Goal: Use online tool/utility: Utilize a website feature to perform a specific function

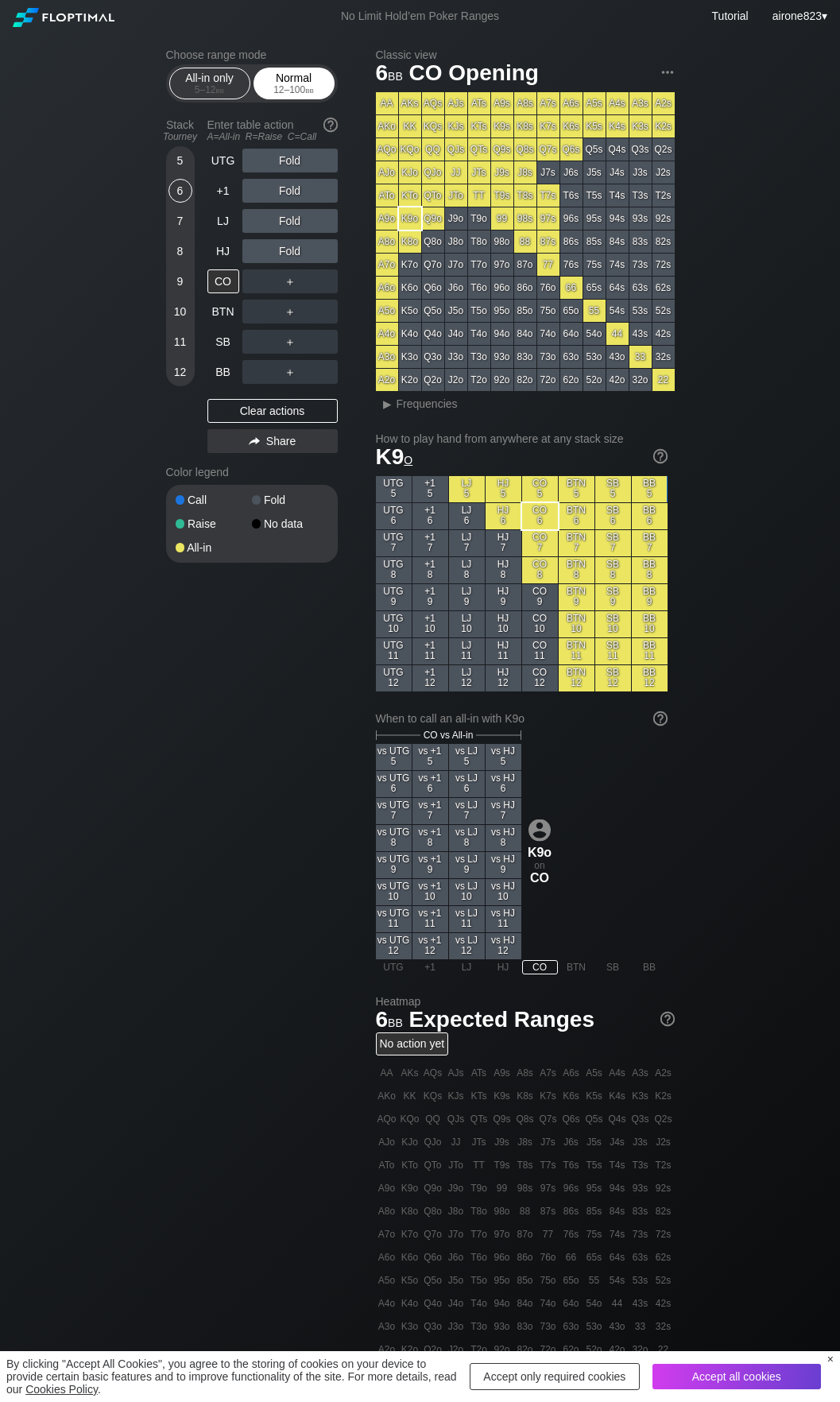
click at [283, 83] on div "Normal 12 – 100 bb" at bounding box center [294, 83] width 73 height 30
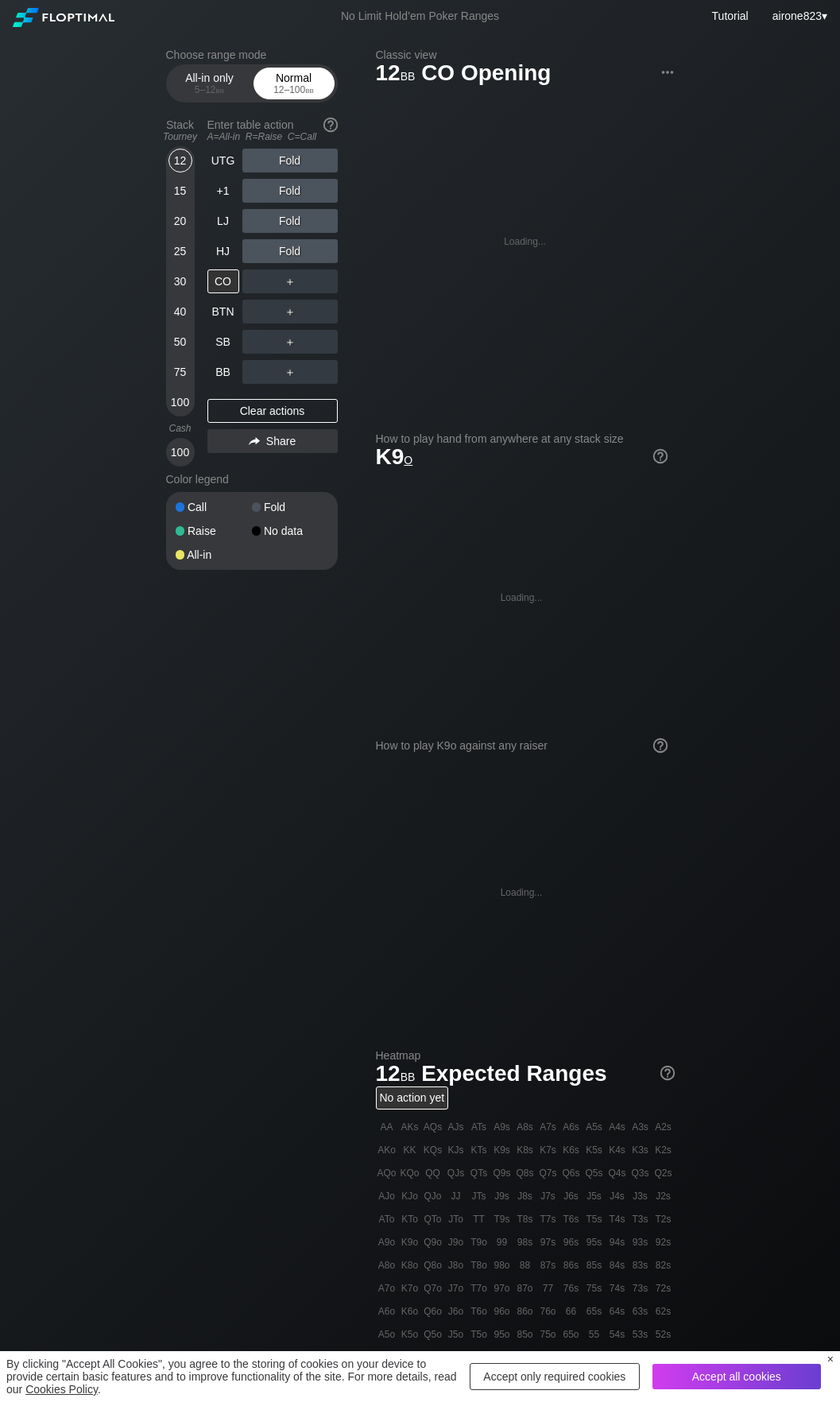
click at [276, 99] on div "Normal 12 – 100 bb" at bounding box center [294, 83] width 81 height 32
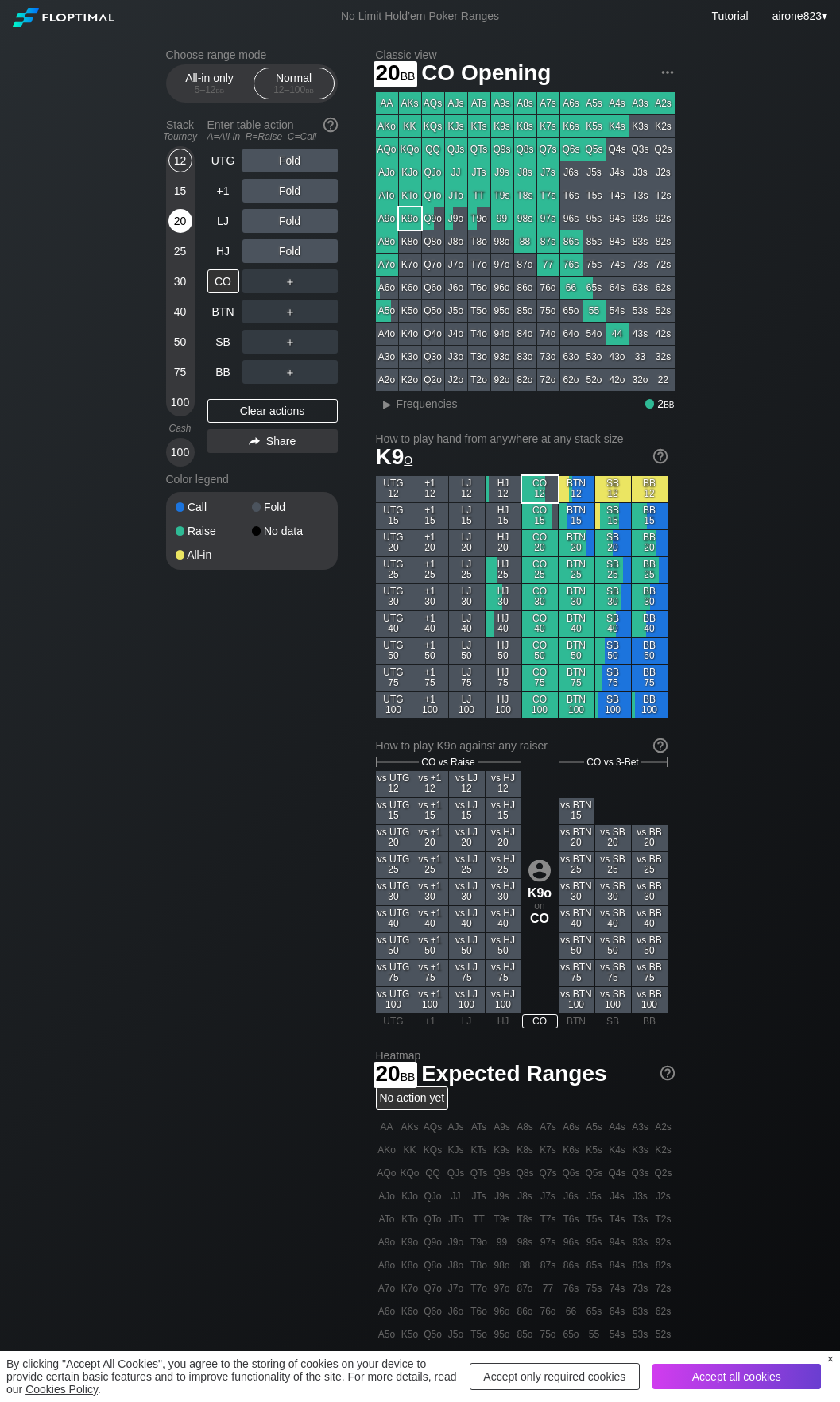
click at [176, 222] on div "20" at bounding box center [181, 221] width 24 height 24
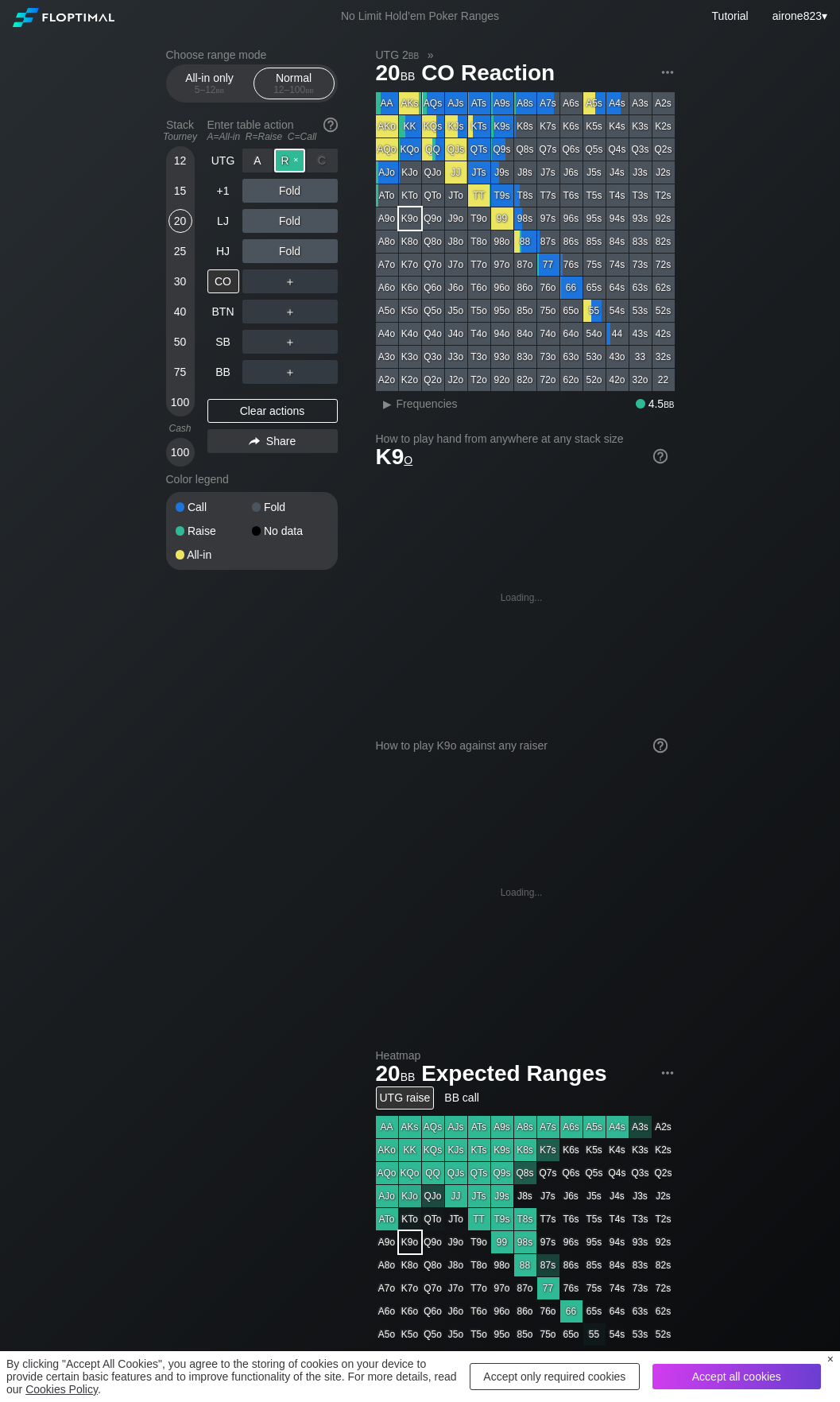
click at [295, 162] on div "R ✕" at bounding box center [289, 161] width 31 height 24
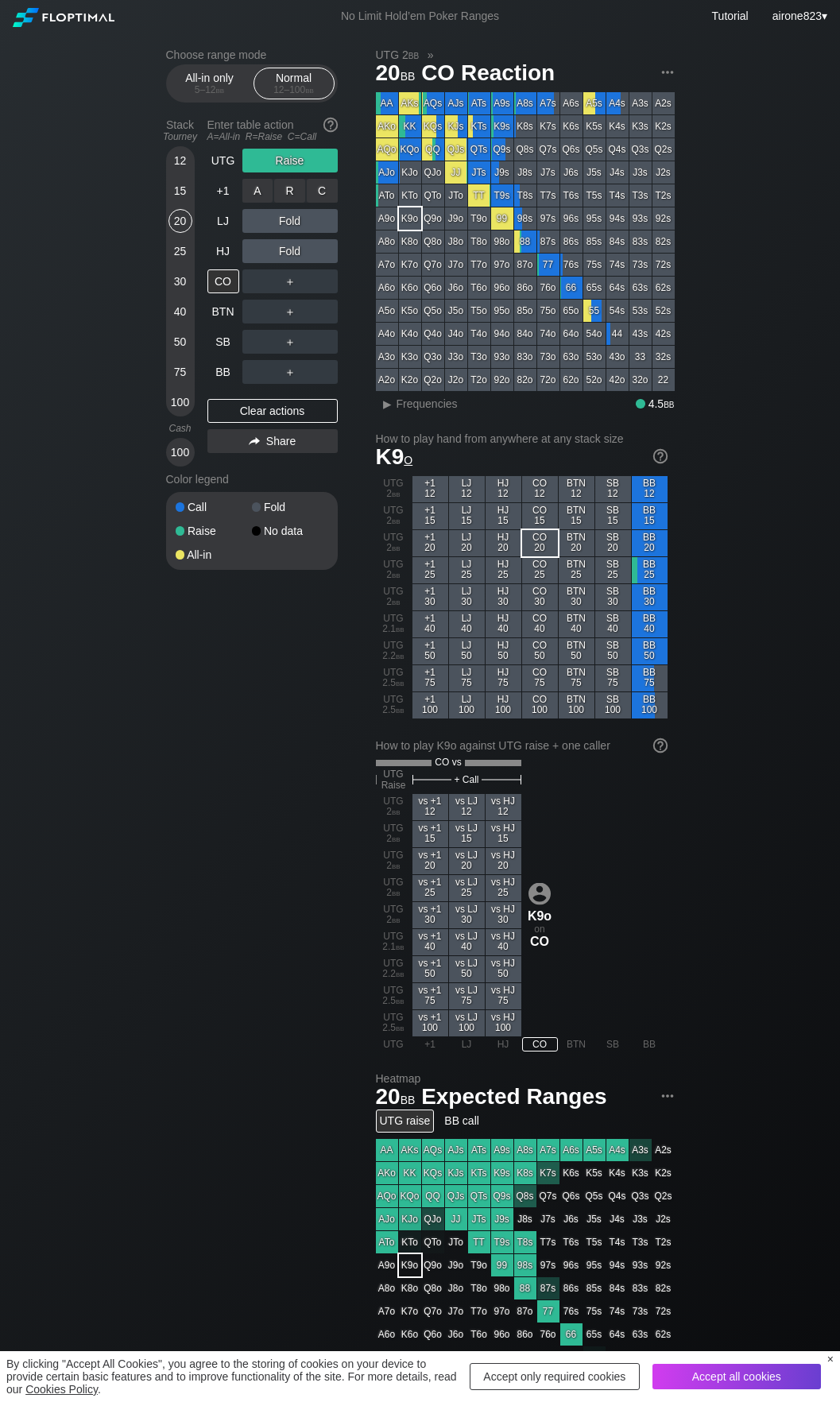
click at [327, 199] on div "C ✕" at bounding box center [322, 191] width 31 height 24
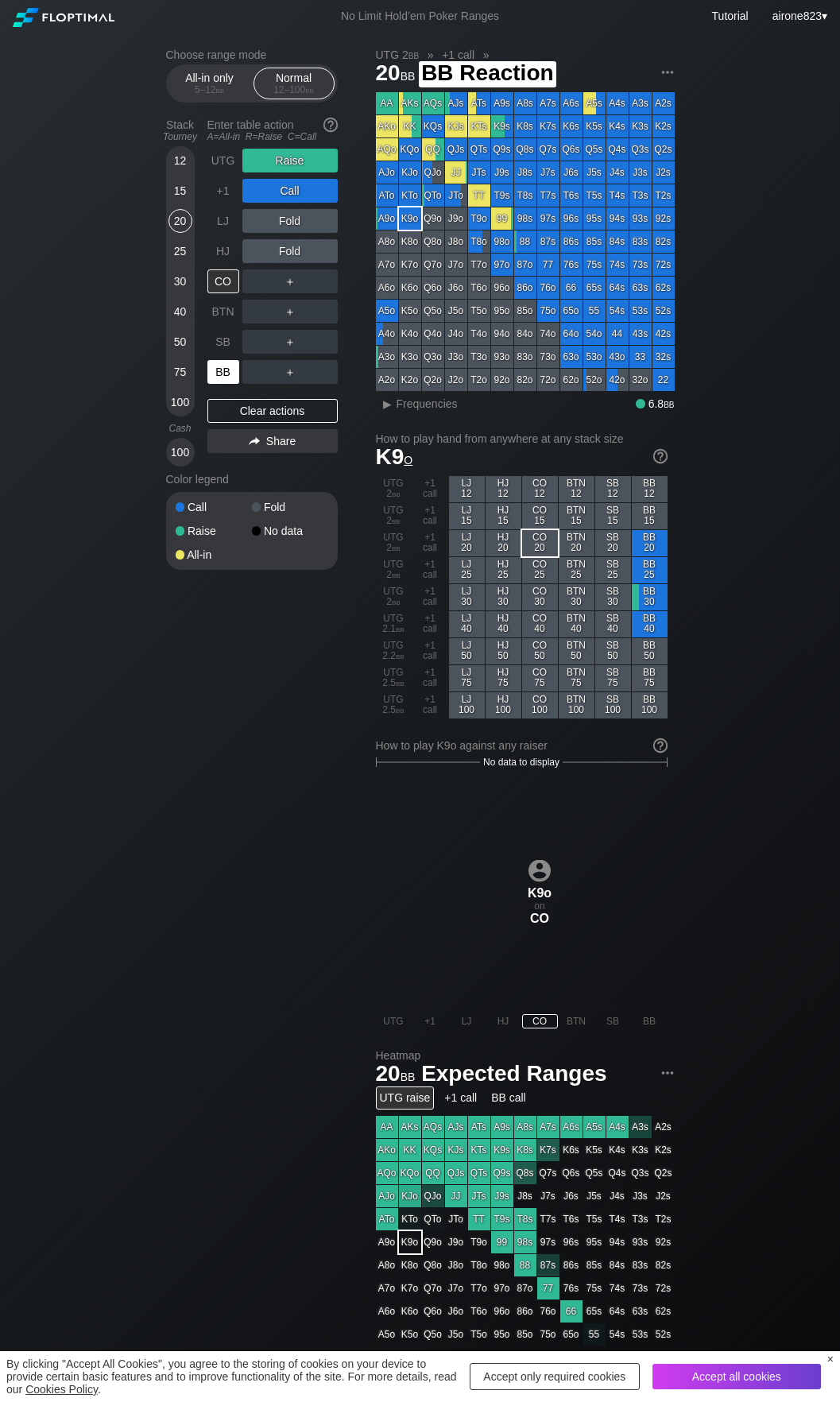
click at [223, 378] on div "BB" at bounding box center [223, 372] width 32 height 24
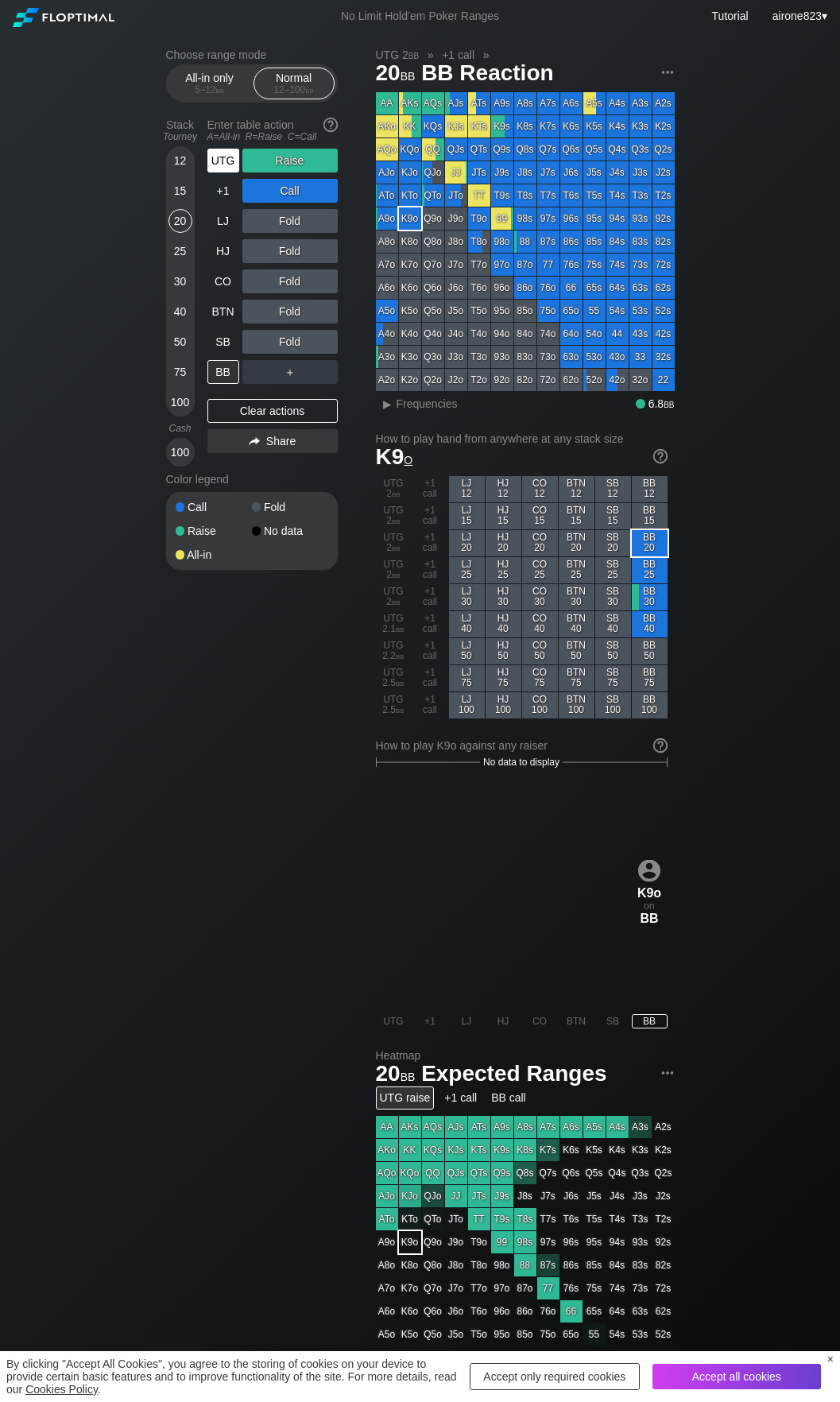
click at [209, 164] on div "UTG" at bounding box center [223, 161] width 32 height 24
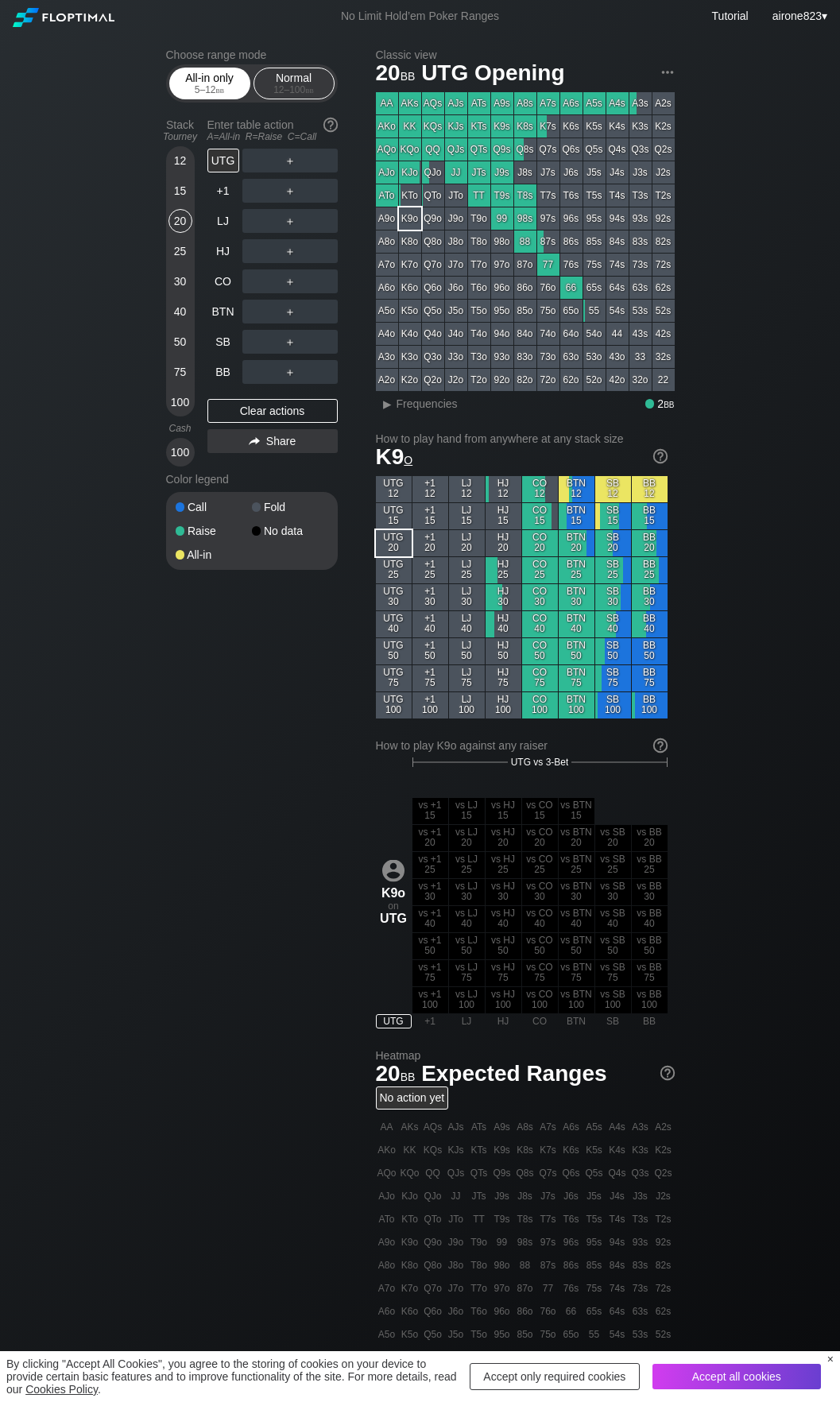
click at [204, 91] on div "5 – 12 bb" at bounding box center [210, 90] width 67 height 11
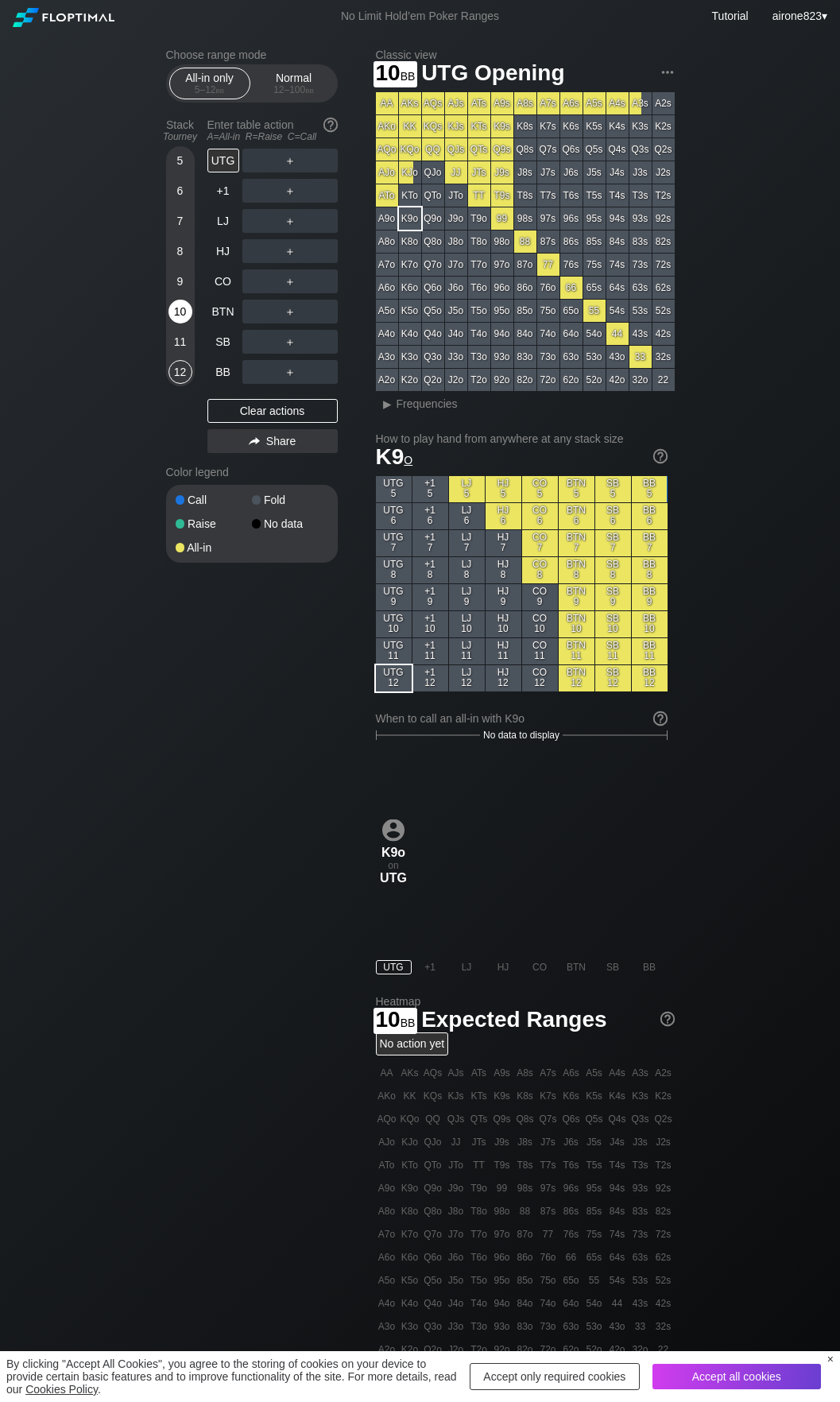
click at [183, 316] on div "10" at bounding box center [181, 312] width 24 height 24
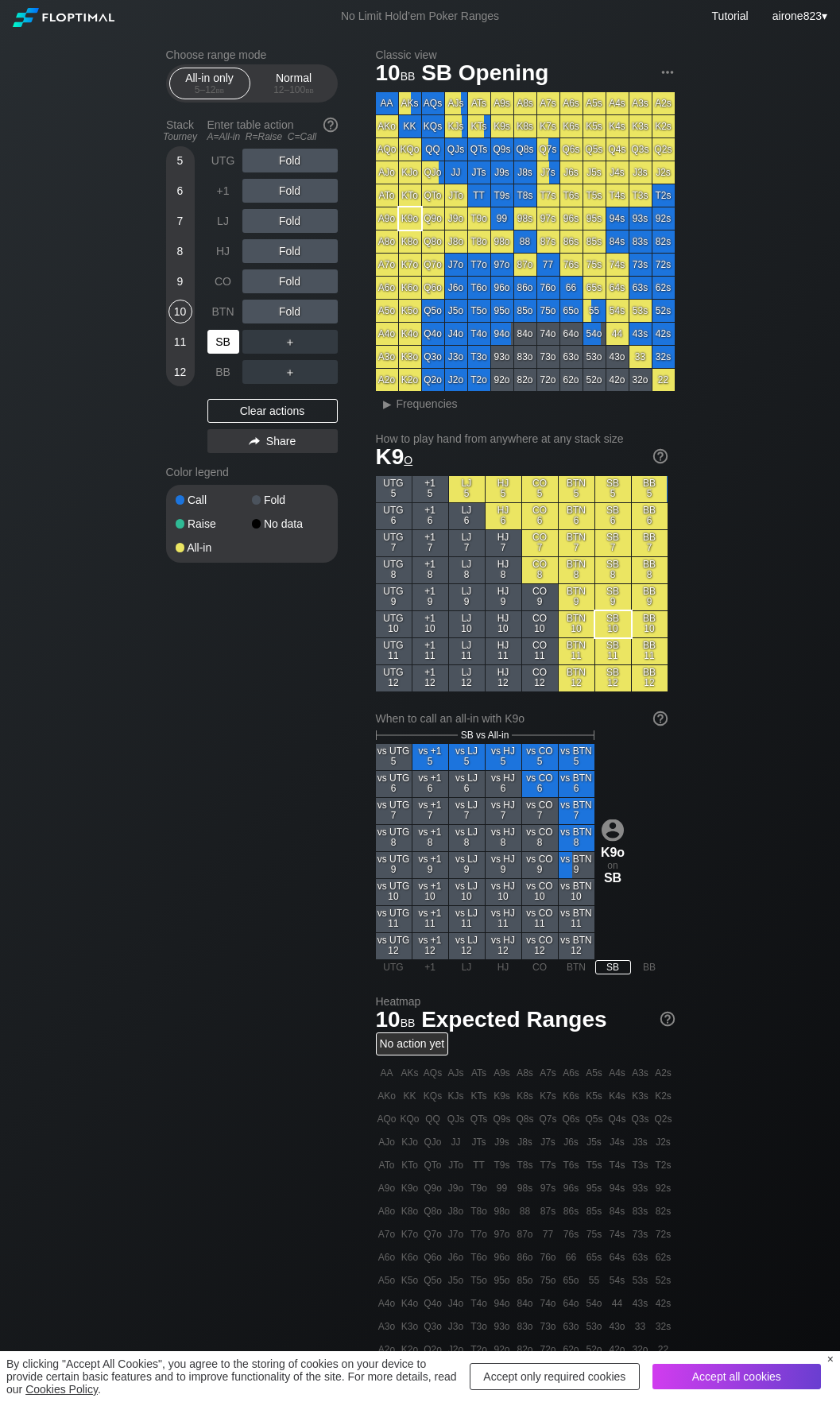
click at [220, 335] on div "SB" at bounding box center [223, 342] width 32 height 24
click at [289, 101] on div "All-in only 5 – 12 bb Normal 12 – 100 bb" at bounding box center [252, 83] width 172 height 38
click at [308, 89] on span "bb" at bounding box center [309, 90] width 8 height 11
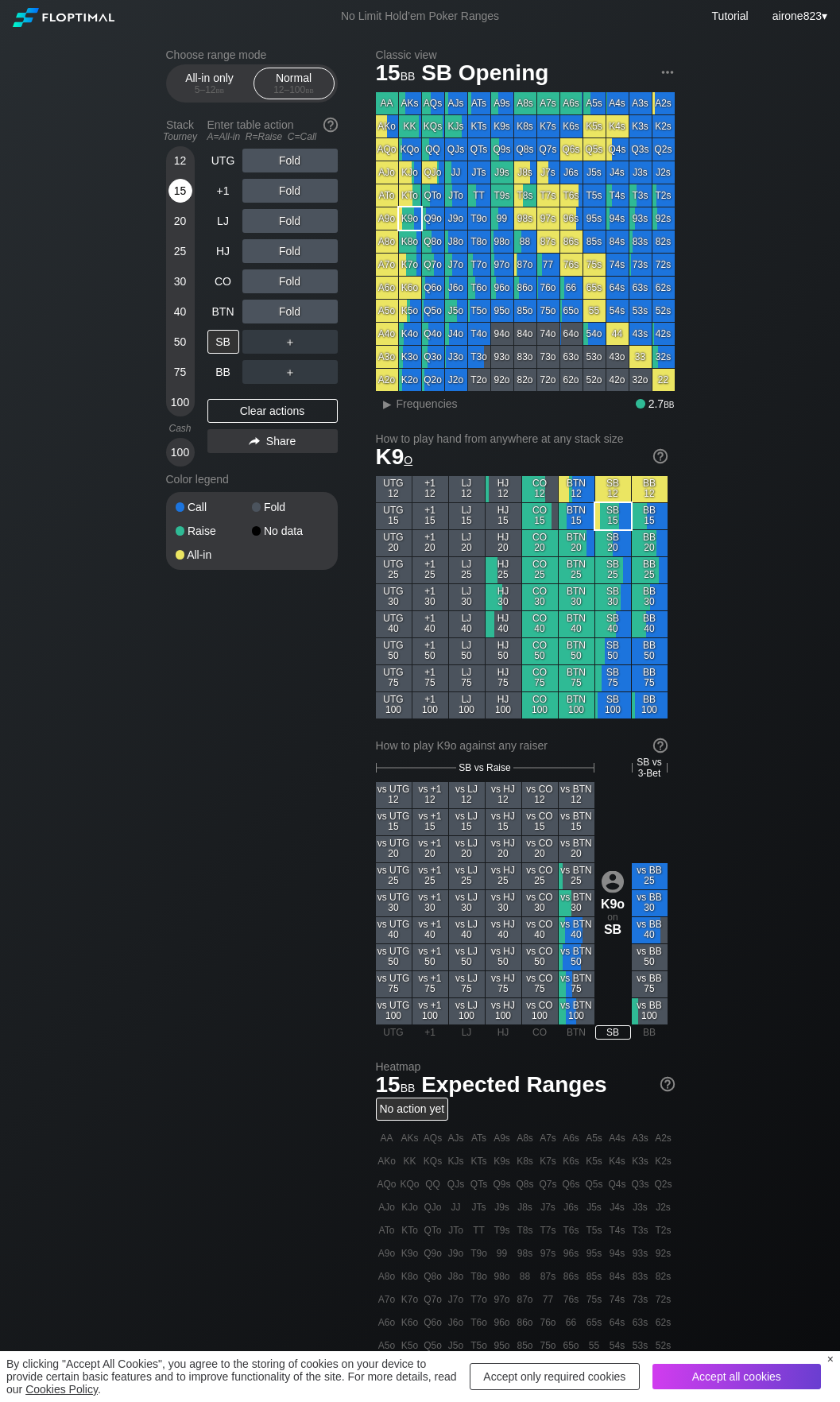
click at [180, 201] on div "15" at bounding box center [181, 191] width 24 height 24
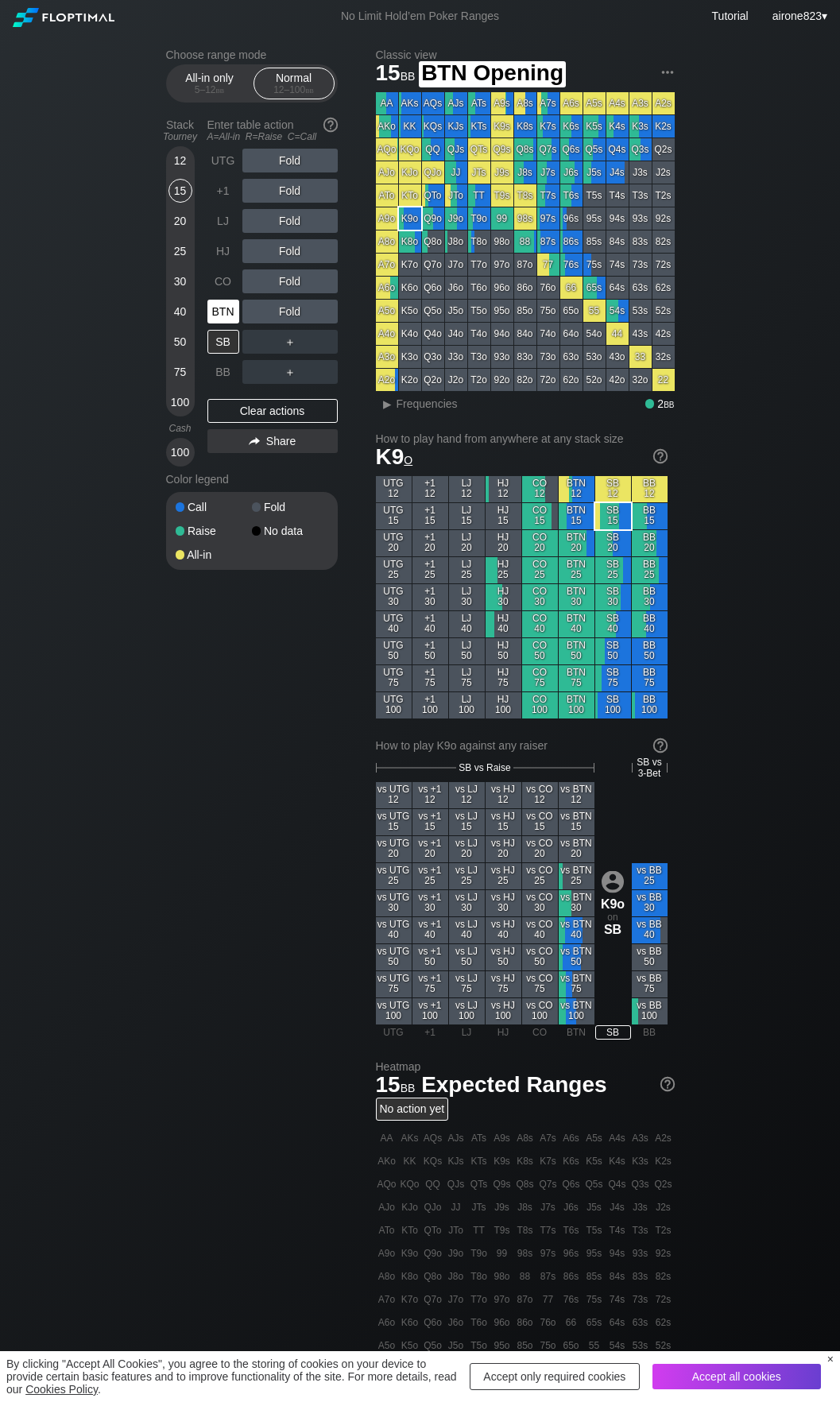
click at [210, 311] on div "BTN" at bounding box center [223, 312] width 32 height 24
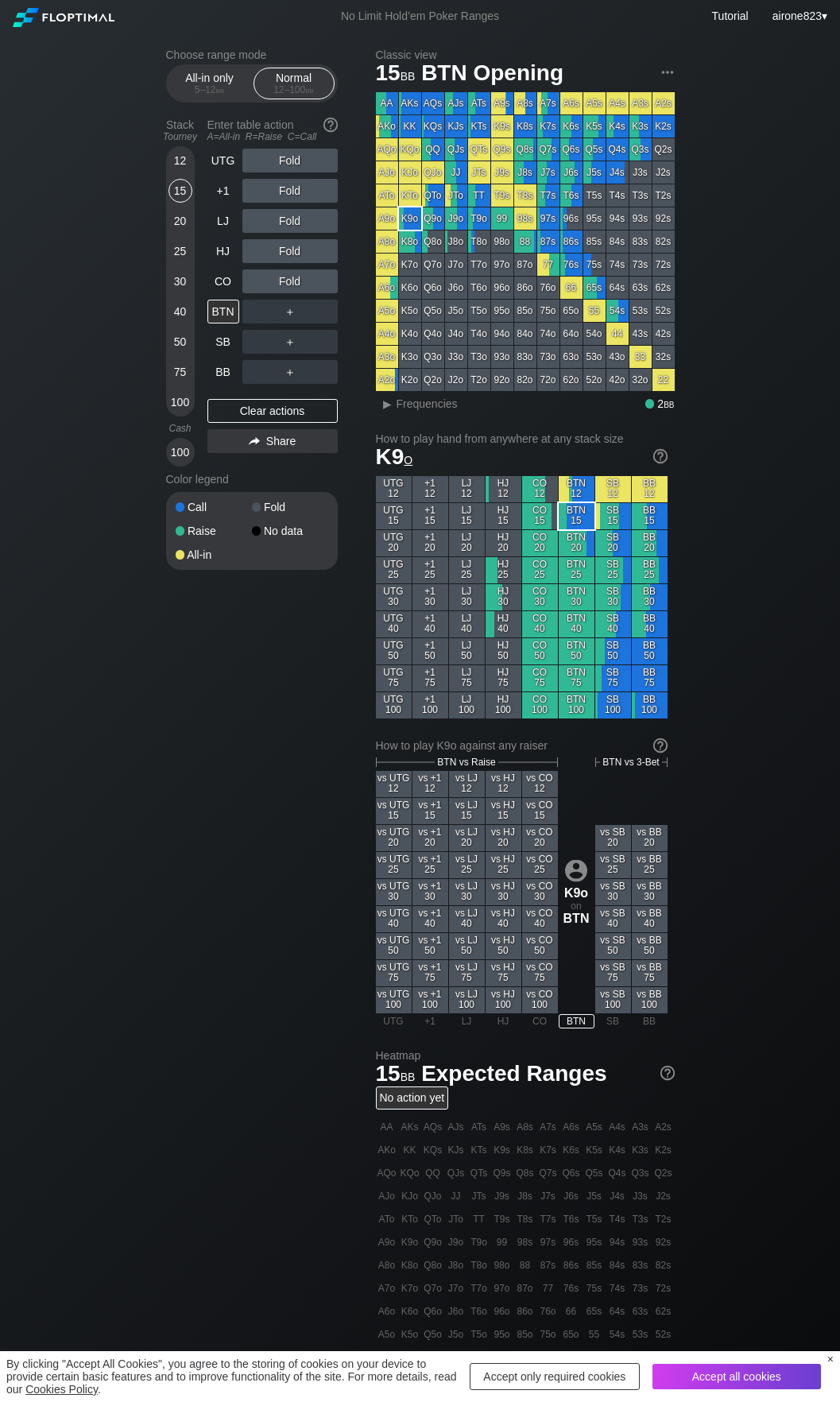
click at [178, 164] on div "12" at bounding box center [181, 161] width 24 height 24
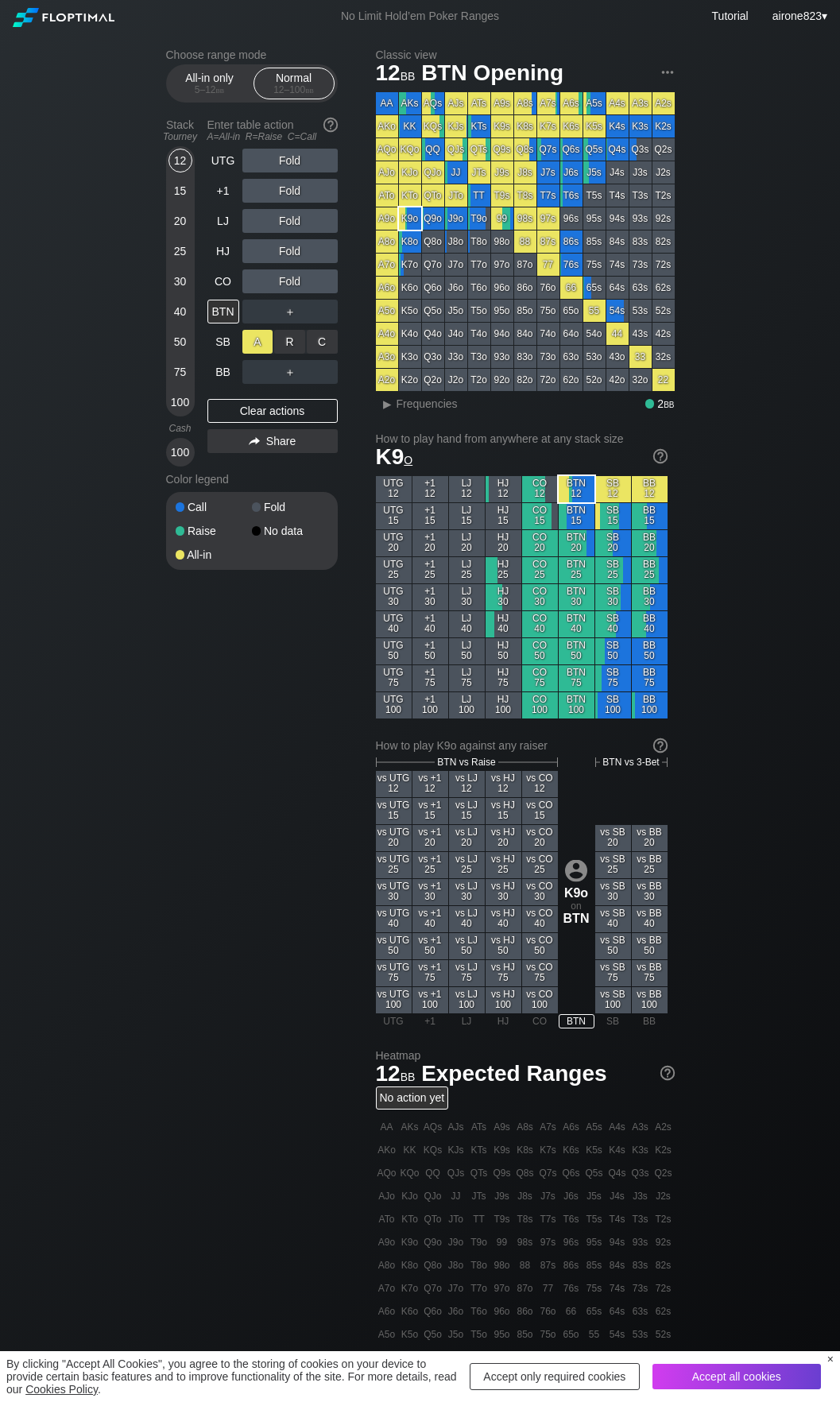
click at [251, 345] on div "A ✕" at bounding box center [258, 342] width 31 height 24
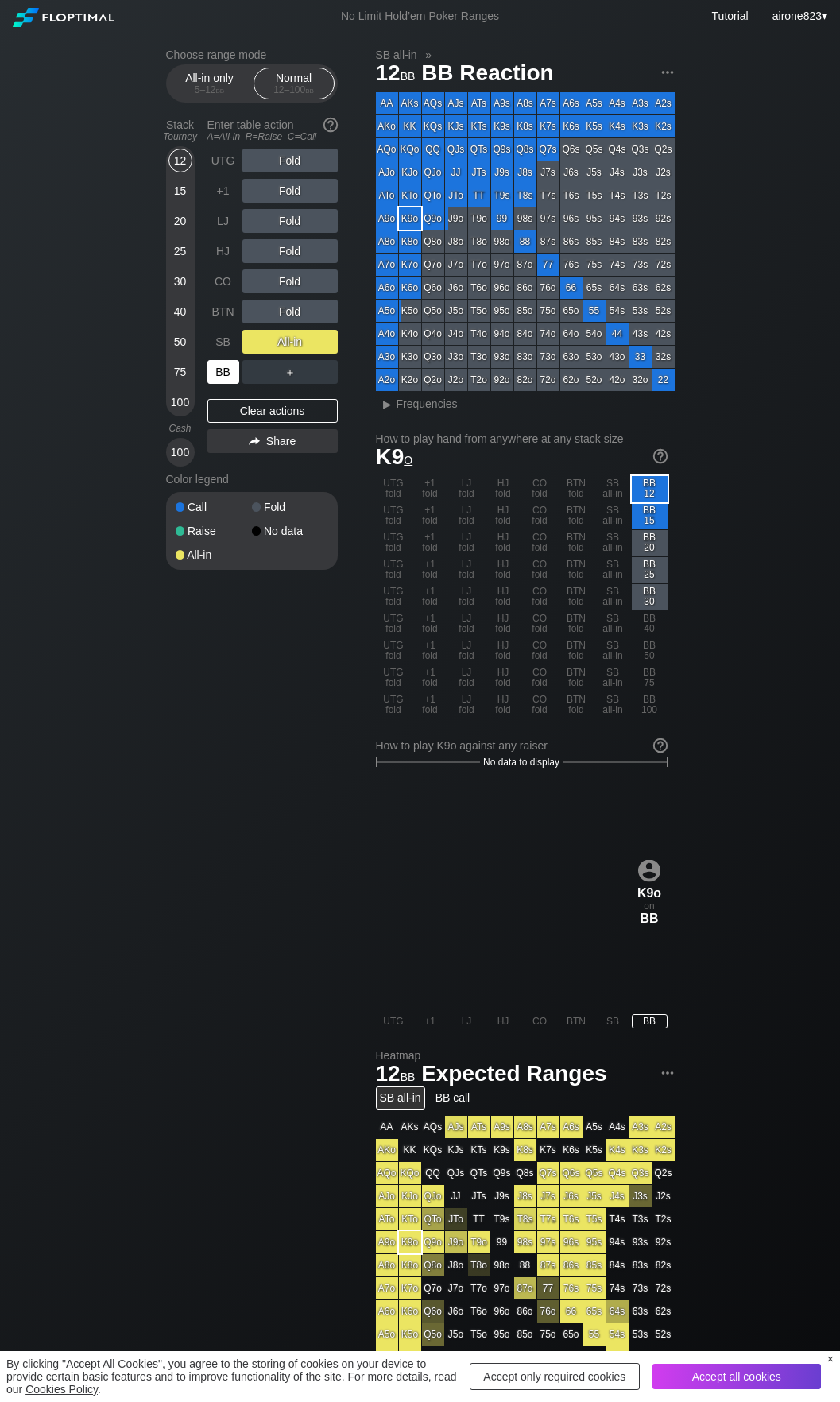
click at [230, 377] on div "BB" at bounding box center [223, 372] width 32 height 24
drag, startPoint x: 230, startPoint y: 377, endPoint x: 841, endPoint y: 300, distance: 615.8
click at [231, 377] on div "BB" at bounding box center [223, 372] width 32 height 24
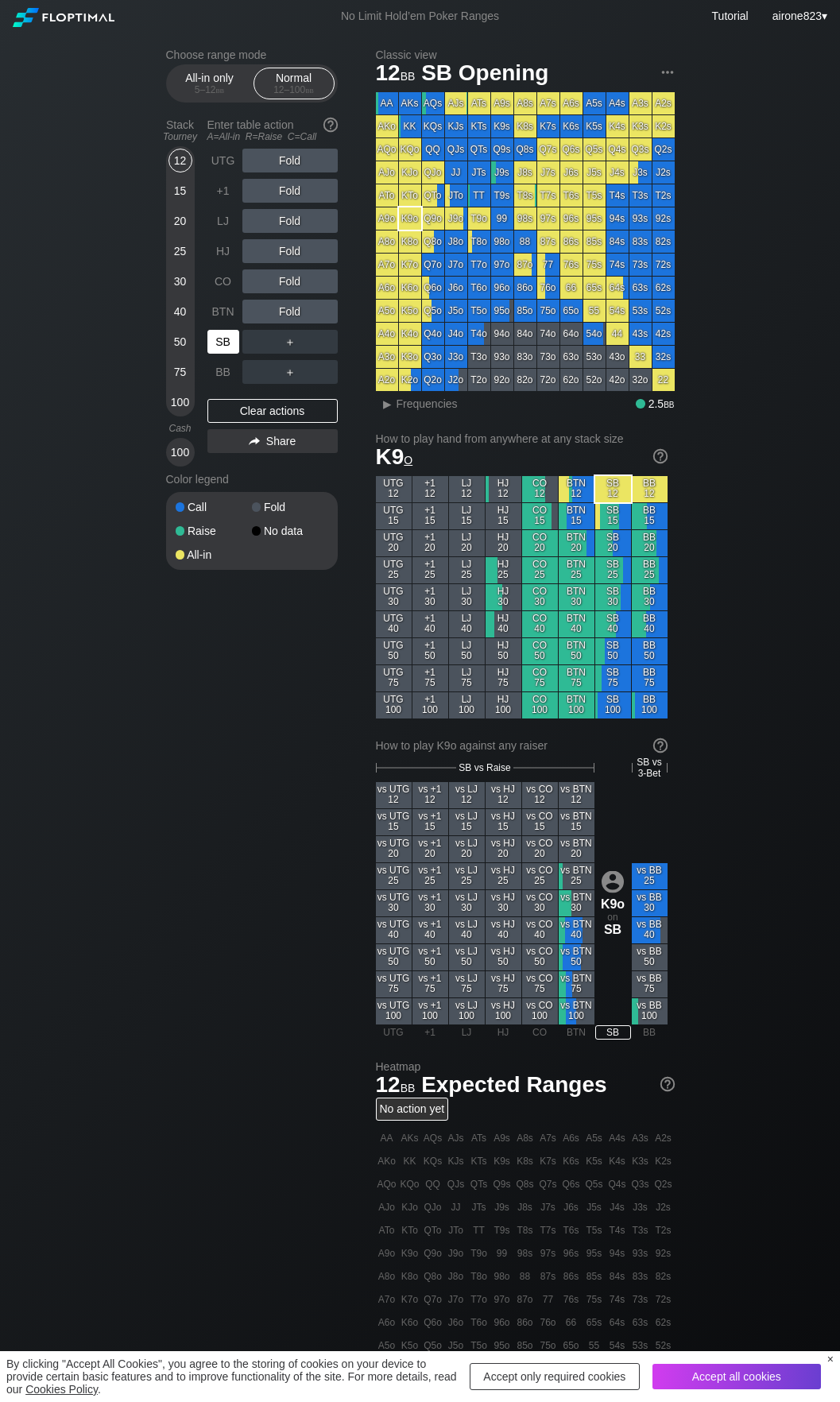
click at [208, 347] on div "SB" at bounding box center [223, 342] width 32 height 24
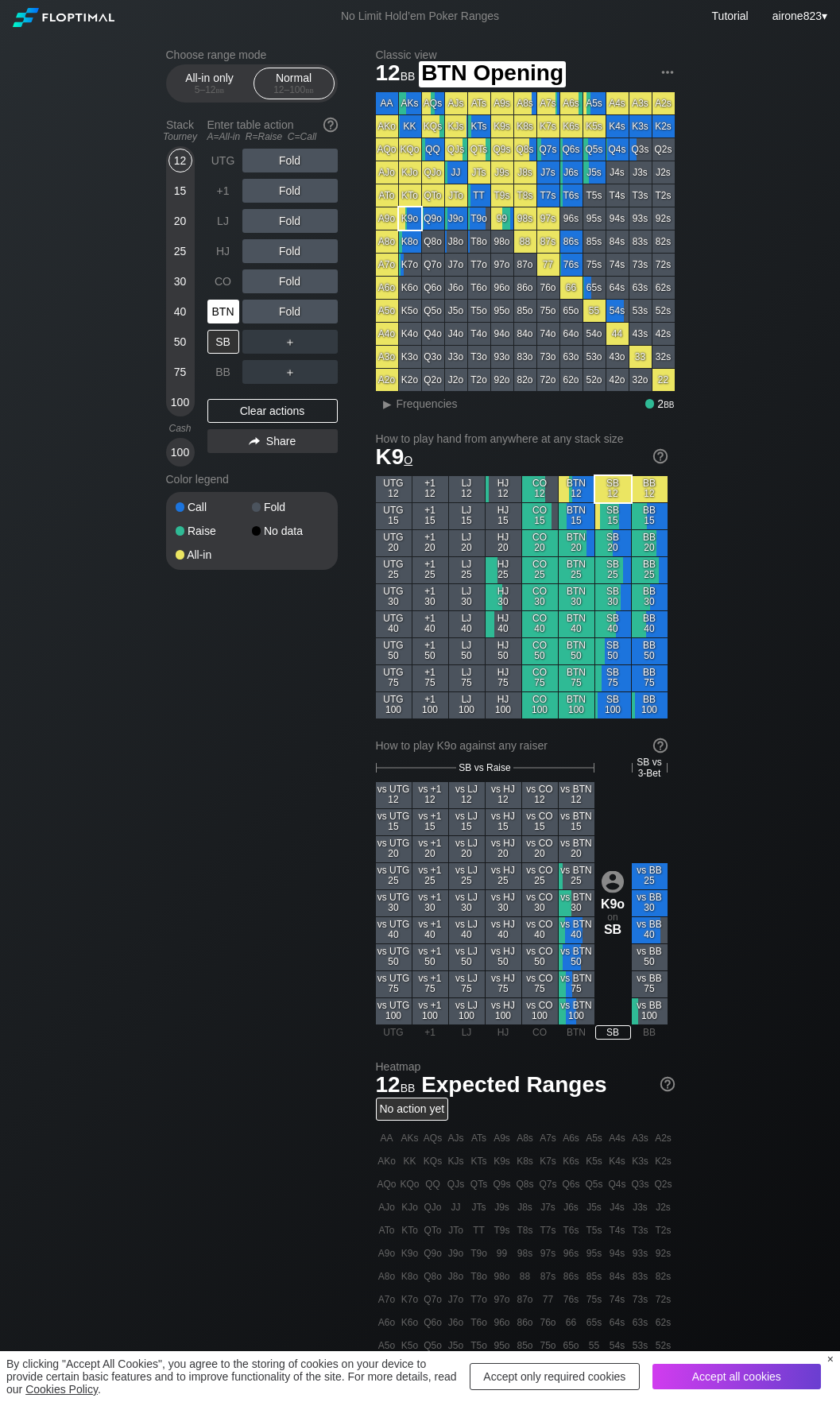
click at [228, 324] on div "BTN" at bounding box center [223, 312] width 32 height 24
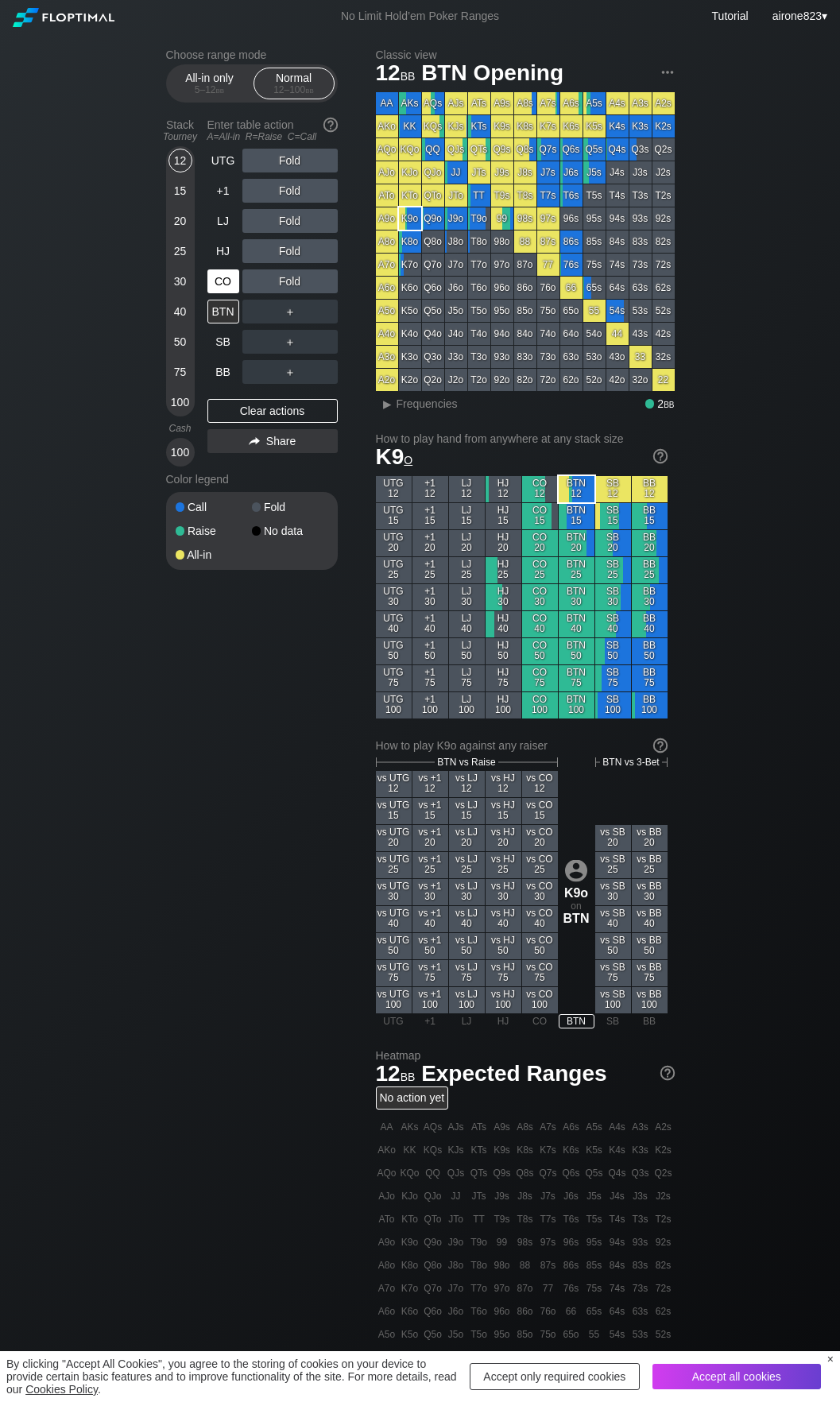
click at [217, 270] on div "CO" at bounding box center [224, 281] width 35 height 30
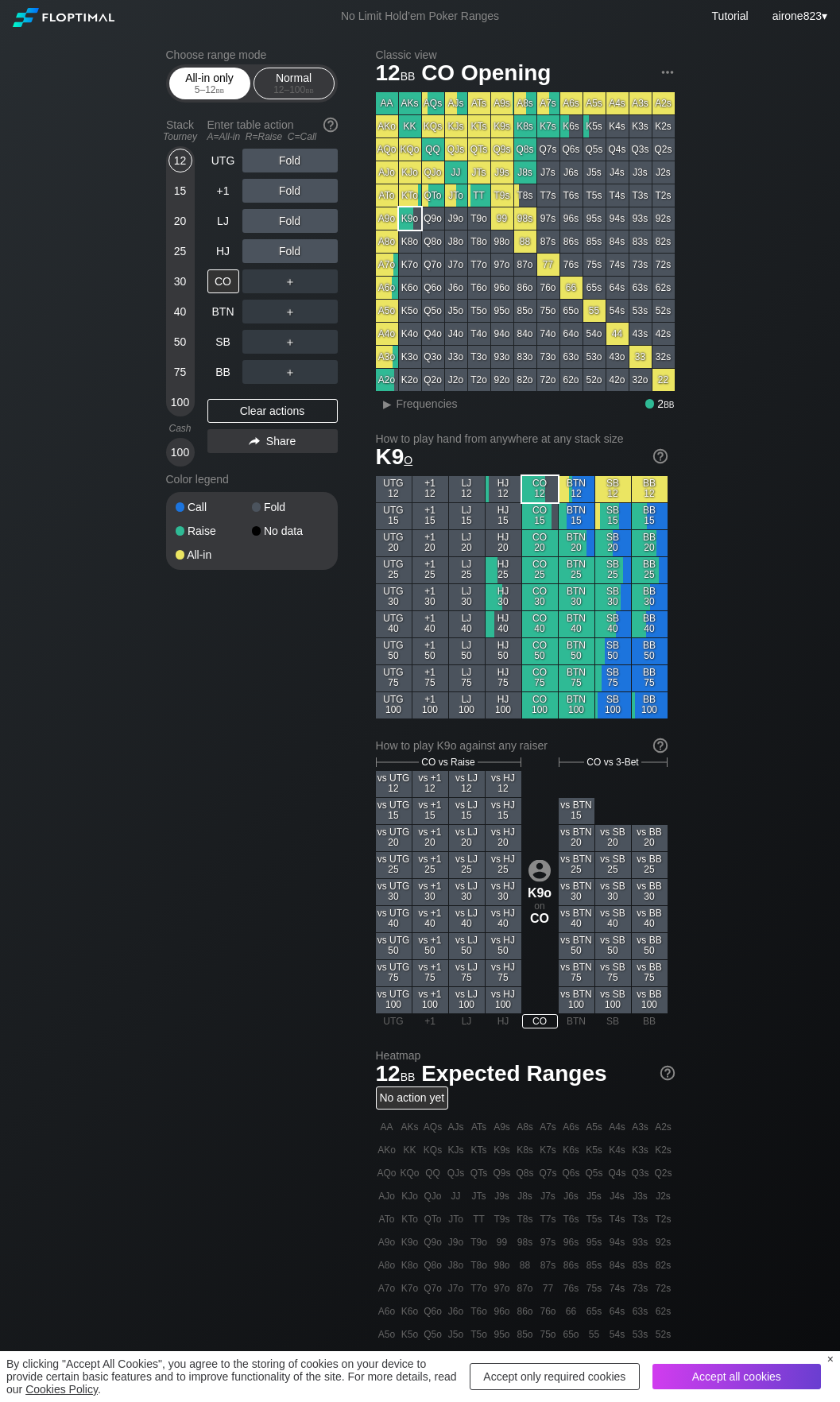
click at [216, 91] on div "5 – 12 bb" at bounding box center [210, 90] width 67 height 11
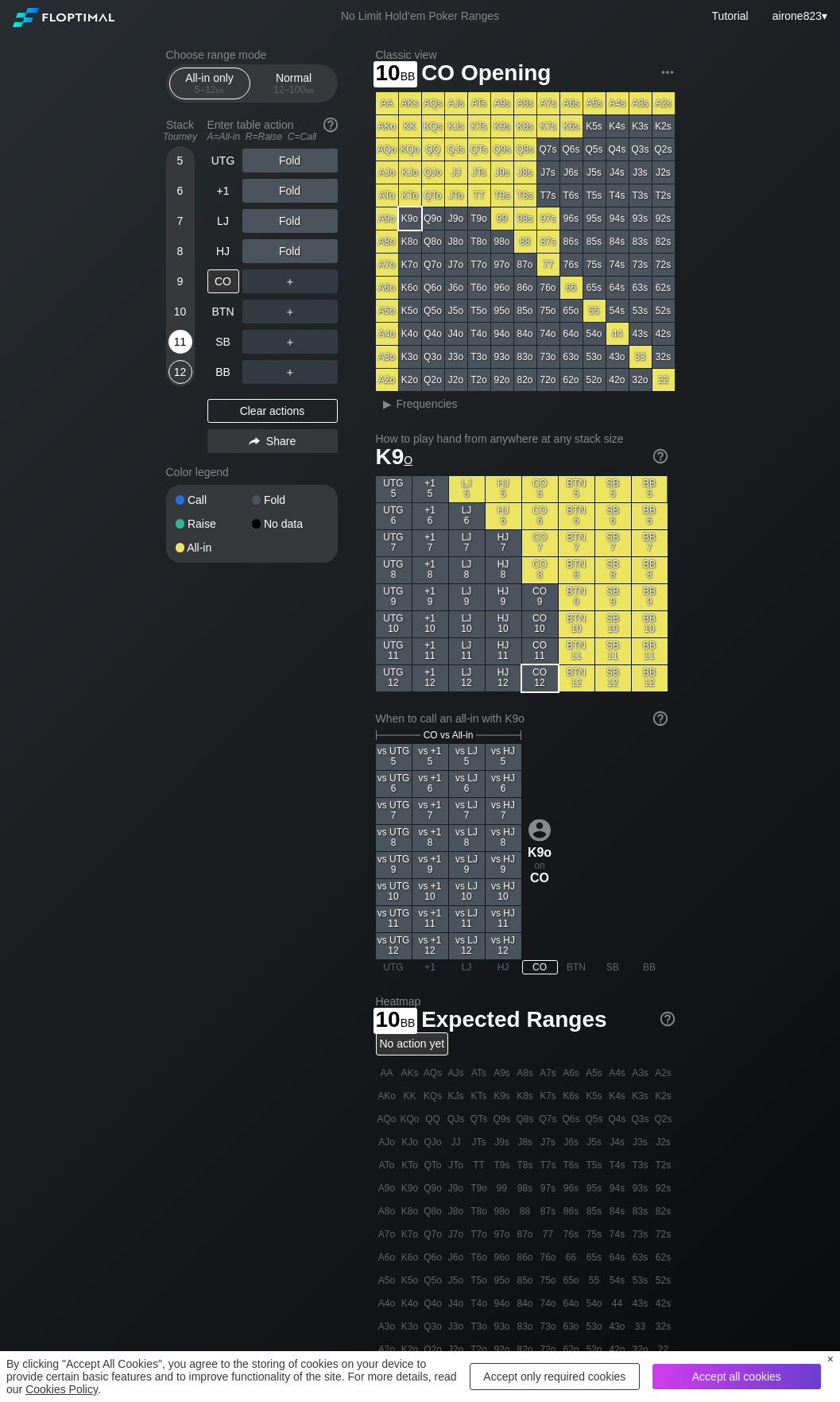
click at [175, 335] on div "11" at bounding box center [181, 342] width 24 height 24
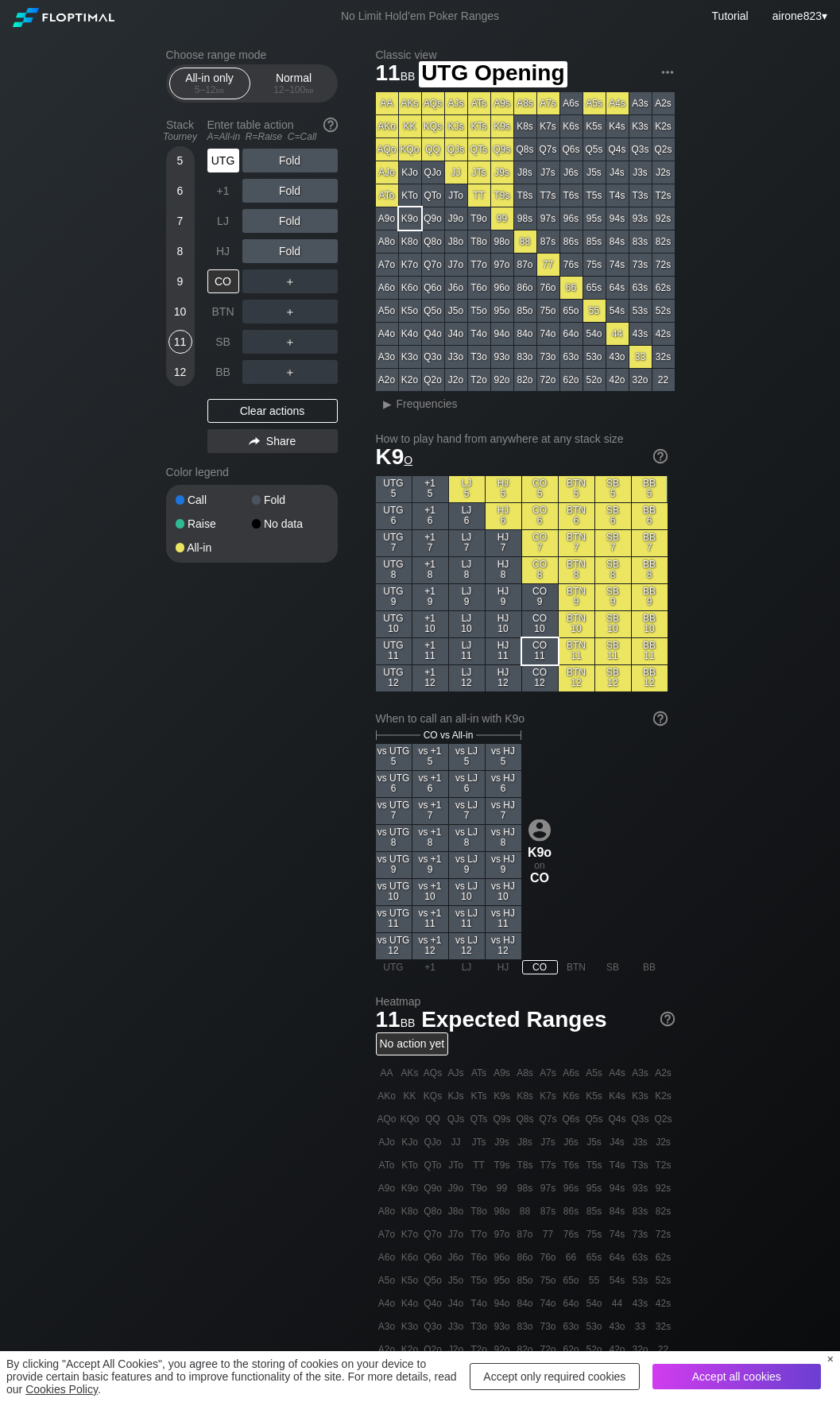
click at [237, 161] on div "UTG" at bounding box center [223, 161] width 32 height 24
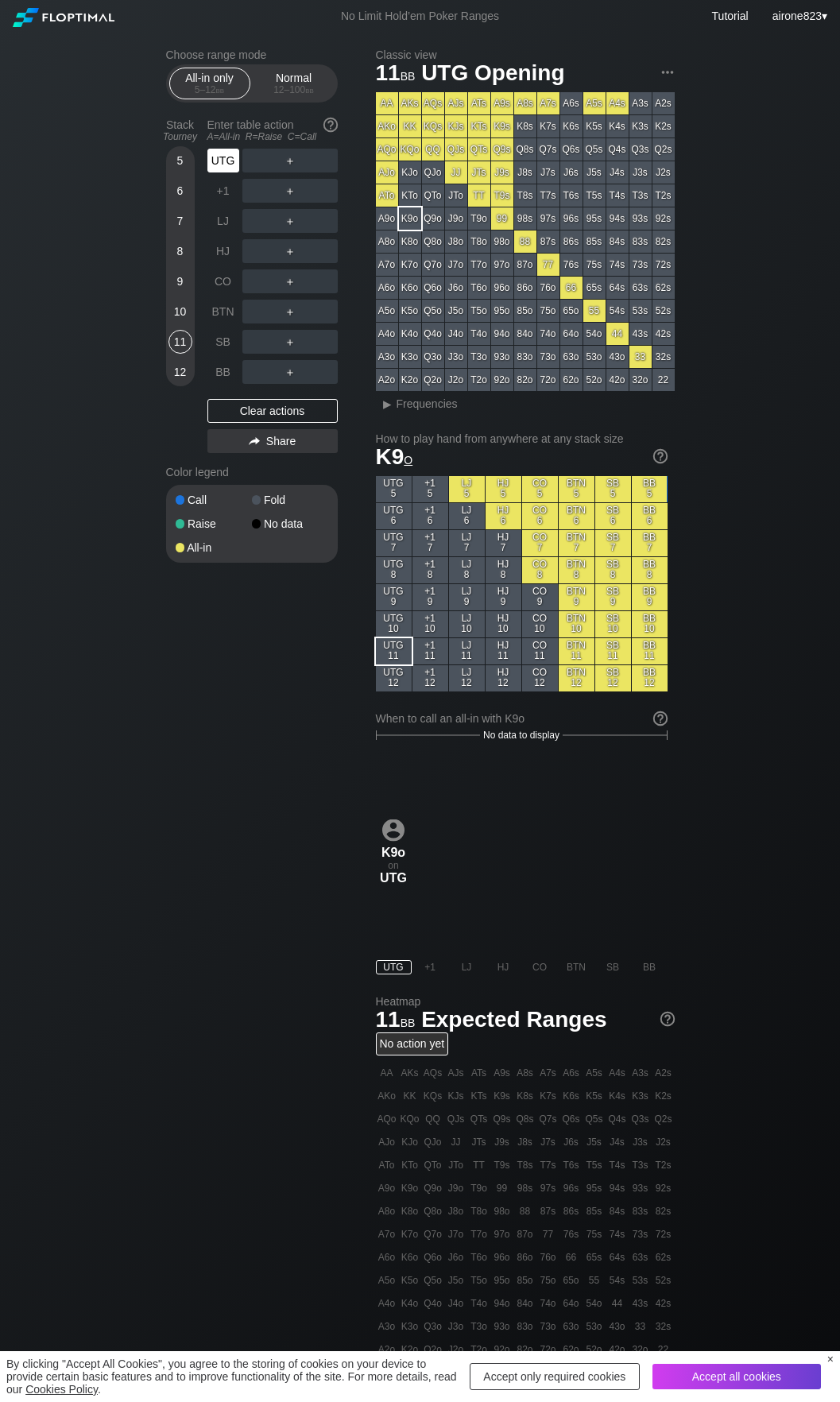
click at [236, 161] on div "UTG" at bounding box center [223, 161] width 32 height 24
click at [235, 162] on div "UTG" at bounding box center [223, 161] width 32 height 24
click at [245, 163] on div "UTG ＋ +1 ＋ LJ ＋ HJ ＋ CO ＋ BTN ＋ SB ＋ BB ＋" at bounding box center [273, 266] width 131 height 235
drag, startPoint x: 287, startPoint y: 85, endPoint x: 201, endPoint y: 159, distance: 113.5
click at [287, 85] on div "Normal 12 – 100 bb" at bounding box center [294, 83] width 73 height 30
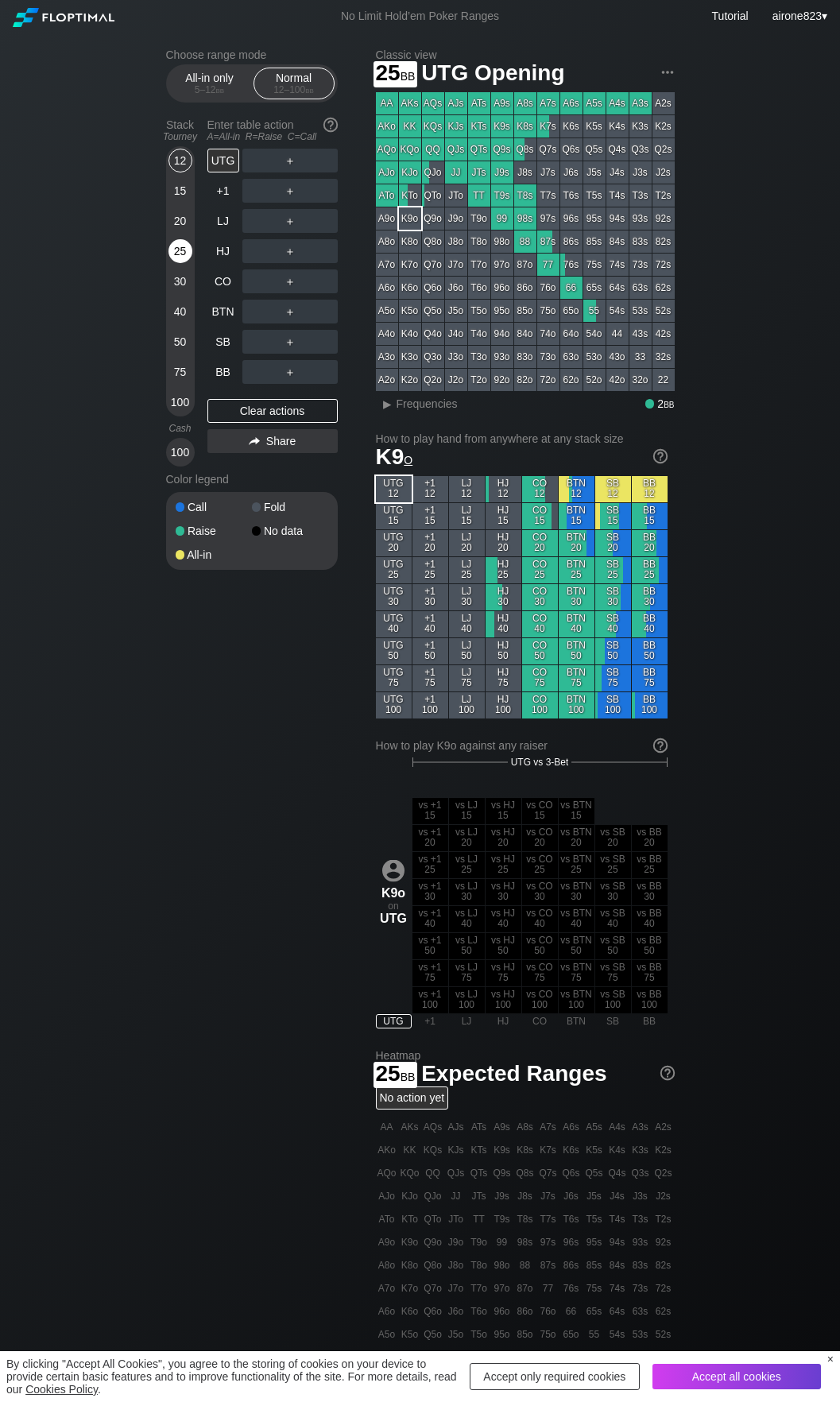
click at [191, 249] on div "25" at bounding box center [181, 251] width 24 height 24
click at [292, 224] on div "R ✕" at bounding box center [289, 221] width 31 height 24
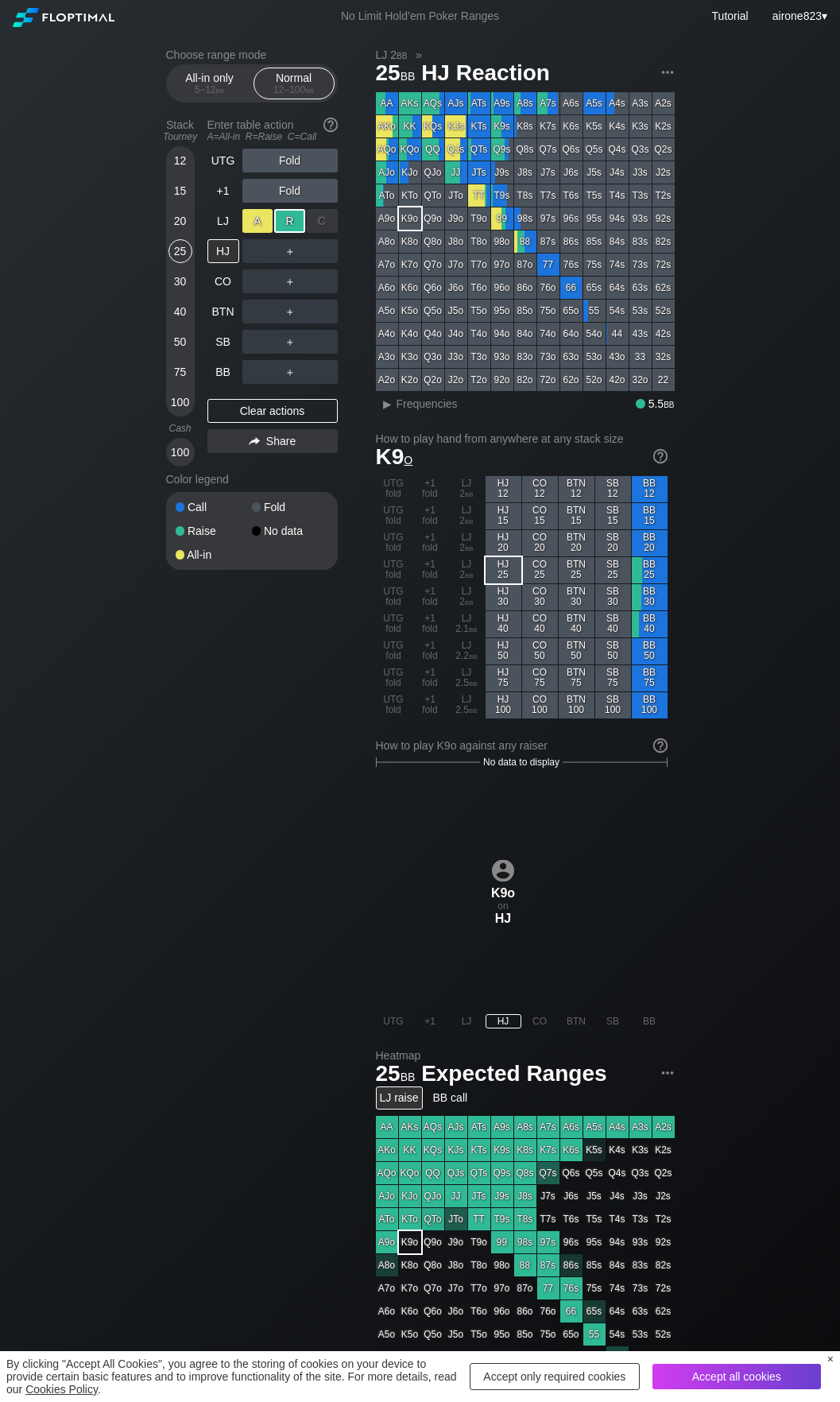
click at [244, 221] on div "A ✕" at bounding box center [258, 221] width 31 height 24
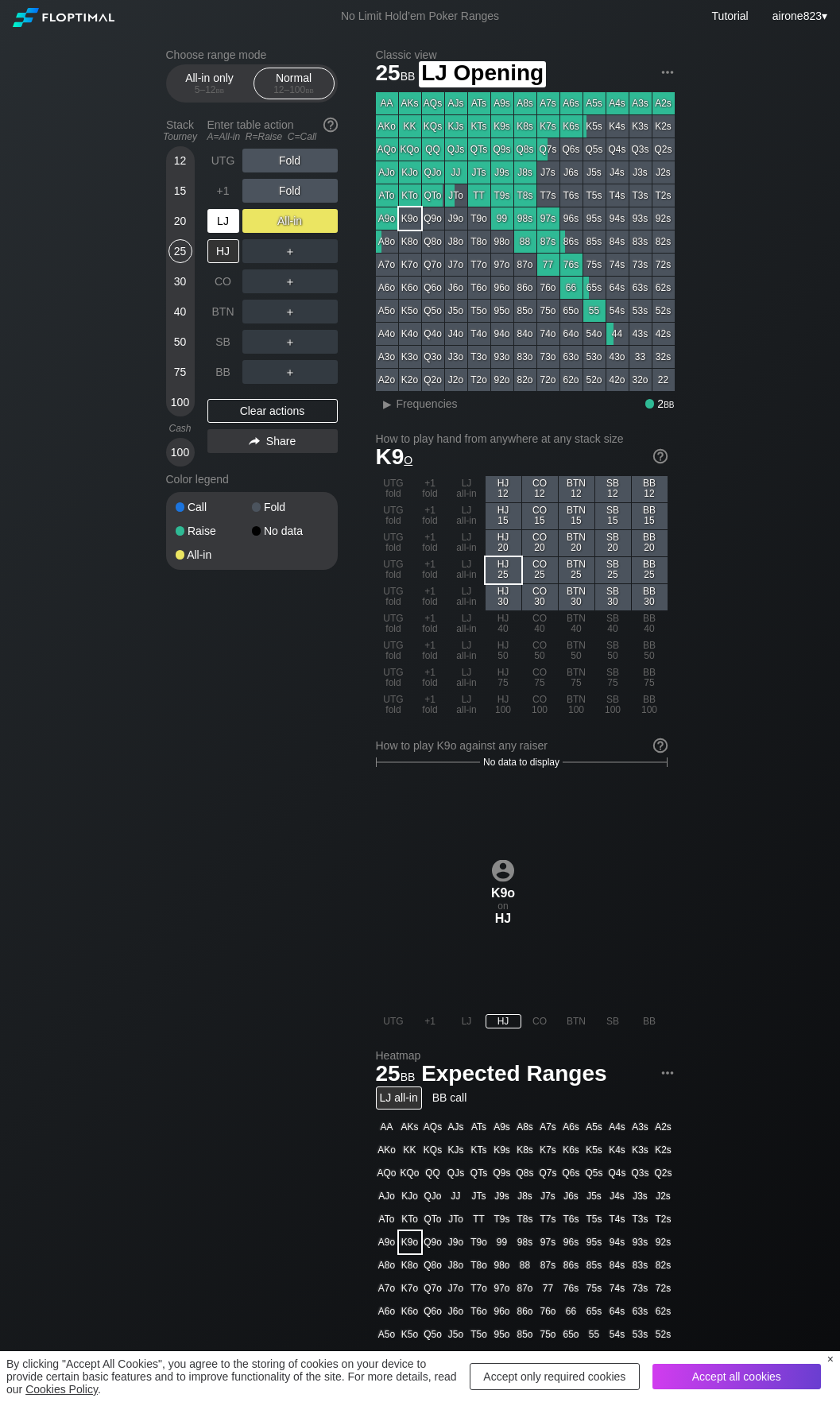
click at [215, 221] on div "LJ" at bounding box center [223, 221] width 32 height 24
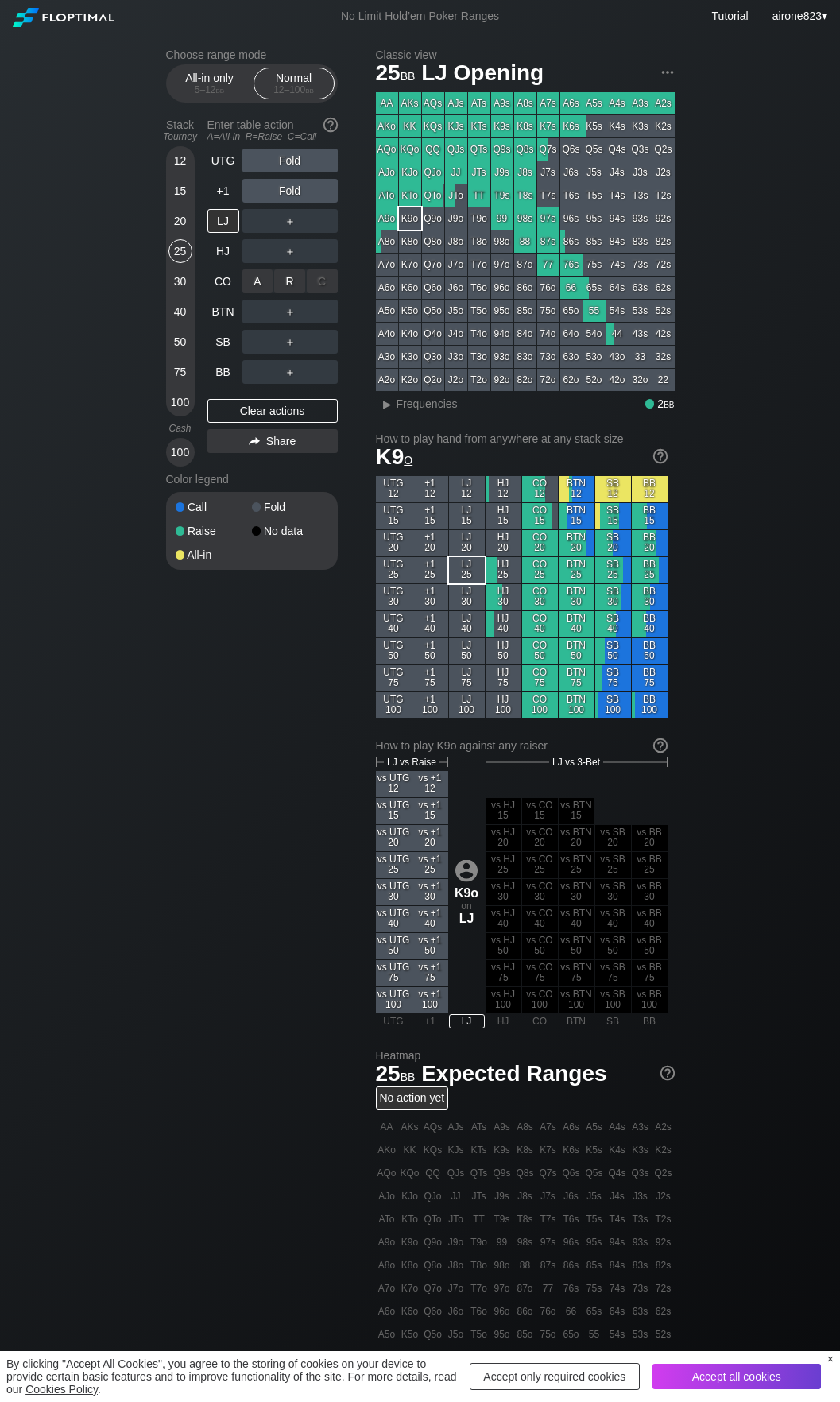
click at [292, 281] on div "R ✕" at bounding box center [289, 282] width 31 height 24
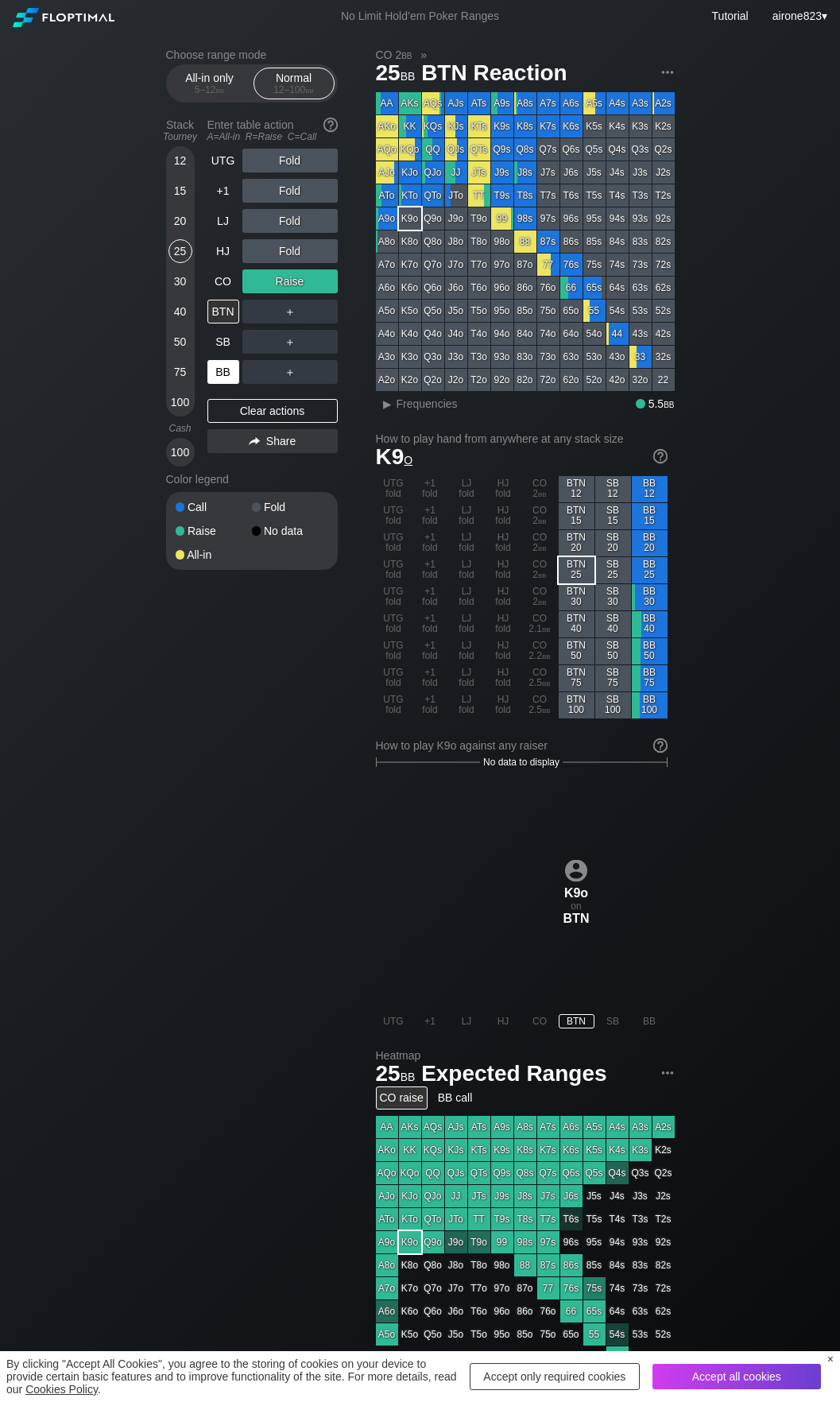
click at [227, 373] on div "BB" at bounding box center [223, 372] width 32 height 24
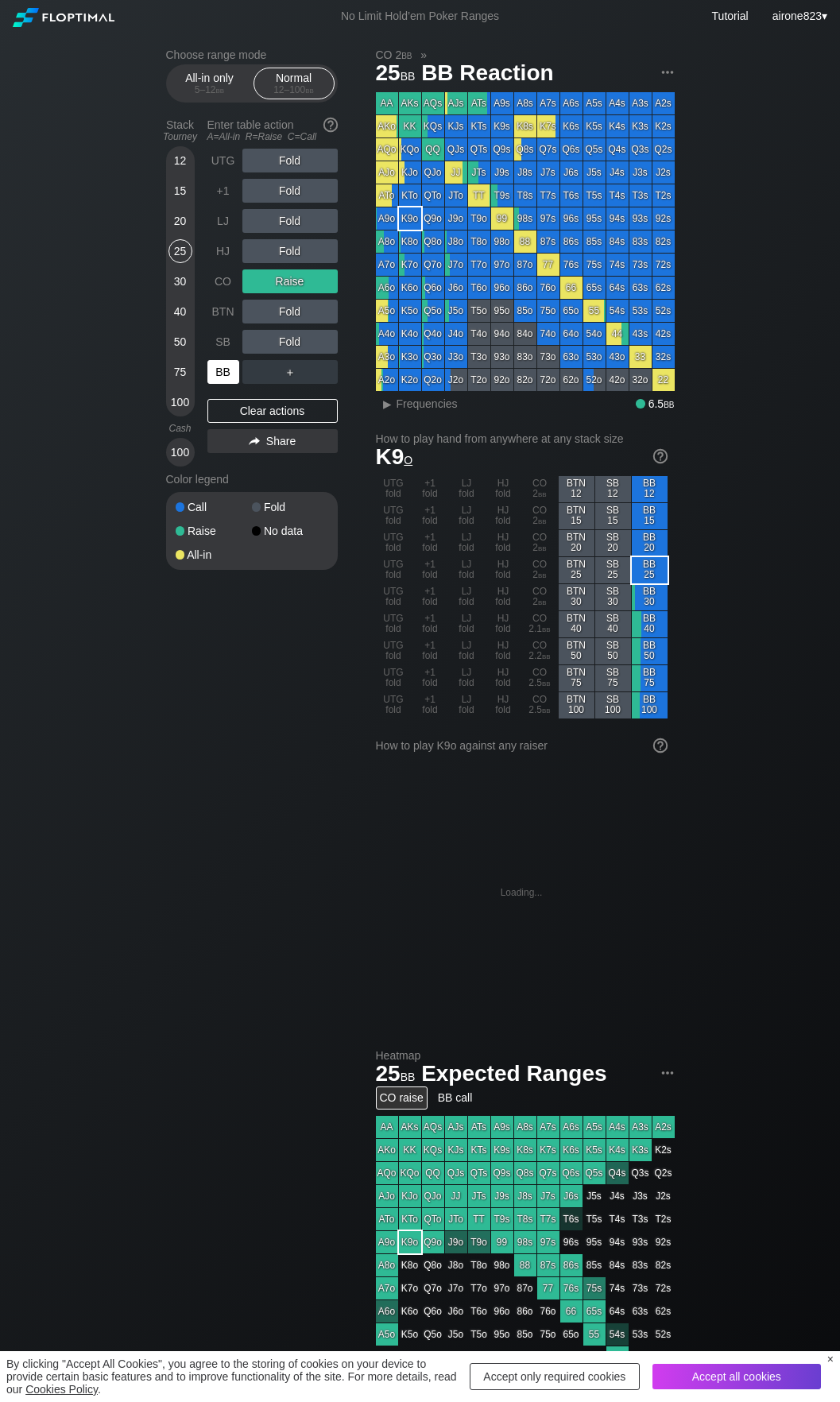
click at [227, 373] on div "BB" at bounding box center [223, 372] width 32 height 24
